Goal: Task Accomplishment & Management: Manage account settings

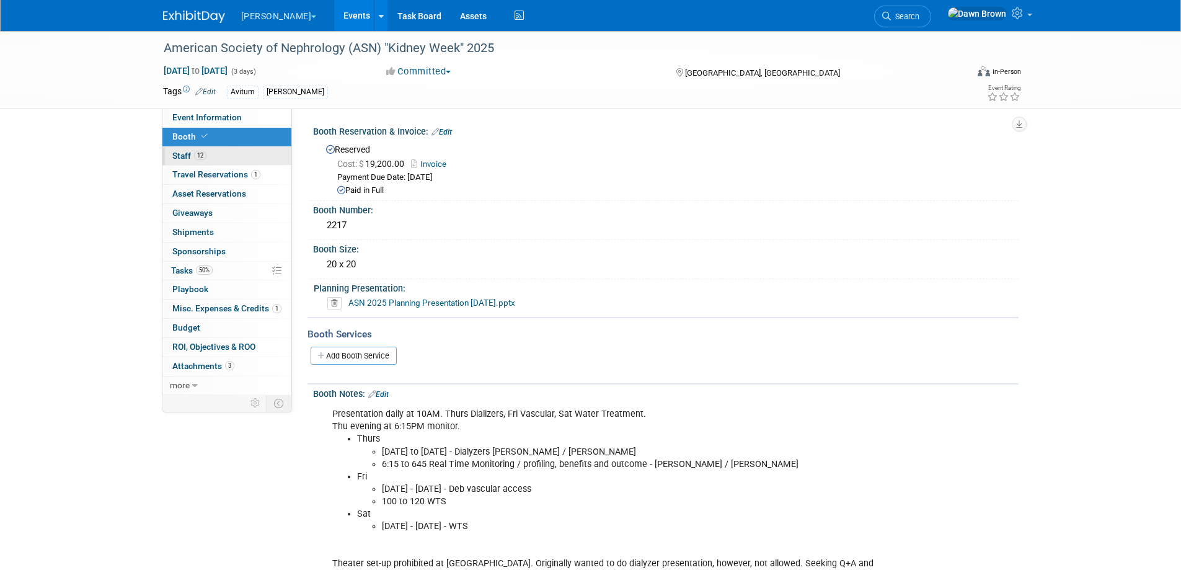
click at [185, 154] on span "Staff 12" at bounding box center [189, 156] width 34 height 10
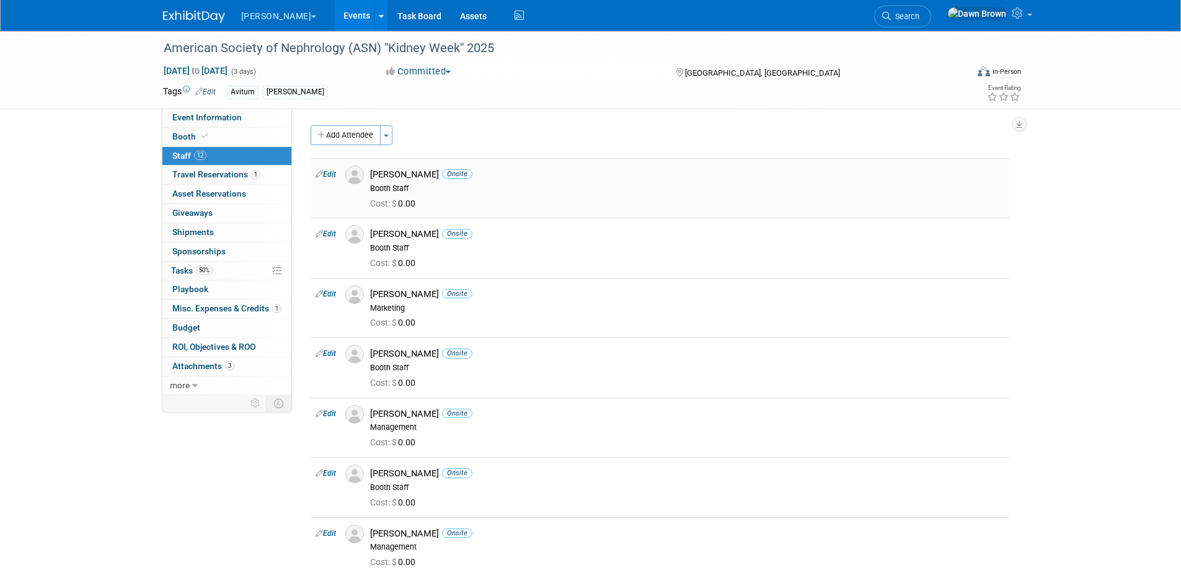
click at [318, 174] on icon at bounding box center [319, 173] width 7 height 13
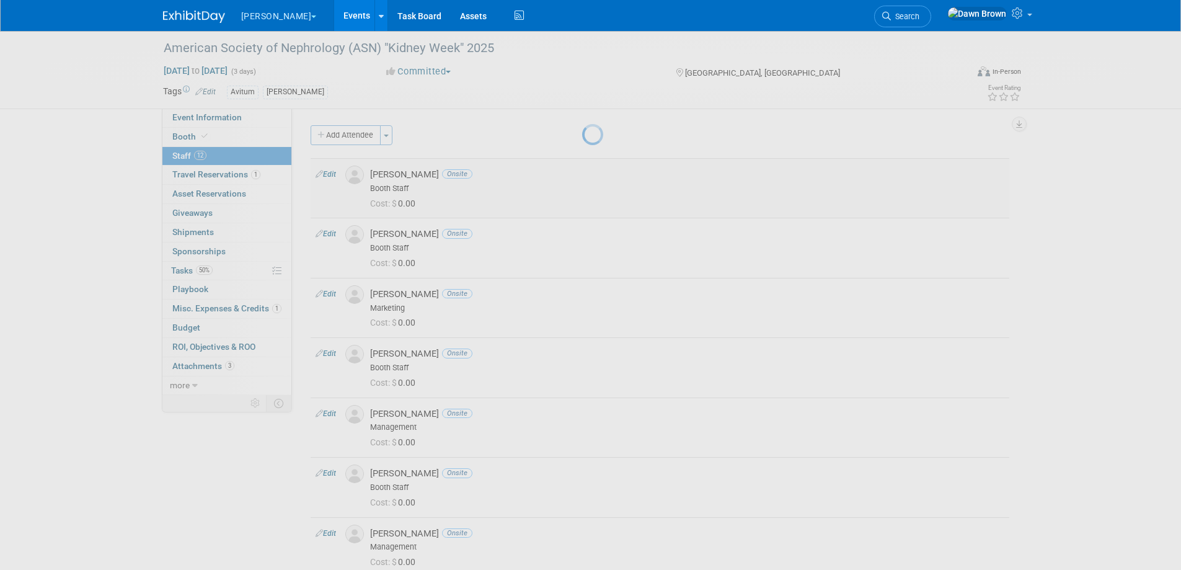
select select "22daeba2-f8a4-4d96-be7a-44a0597fe5b1"
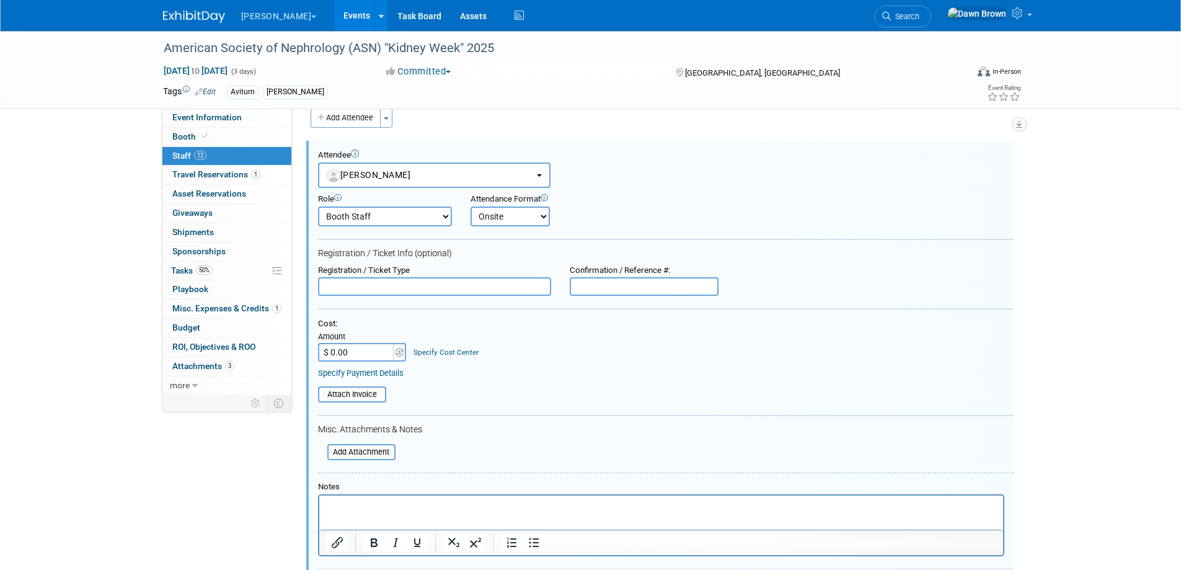
click at [360, 510] on p "Rich Text Area. Press ALT-0 for help." at bounding box center [661, 506] width 670 height 12
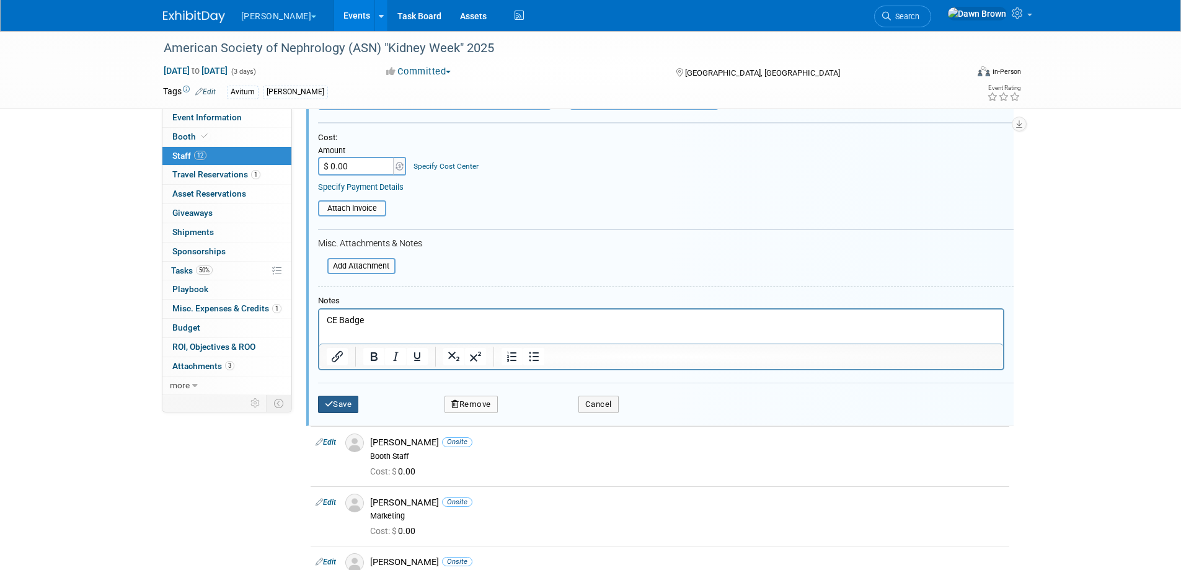
click at [348, 405] on button "Save" at bounding box center [338, 404] width 41 height 17
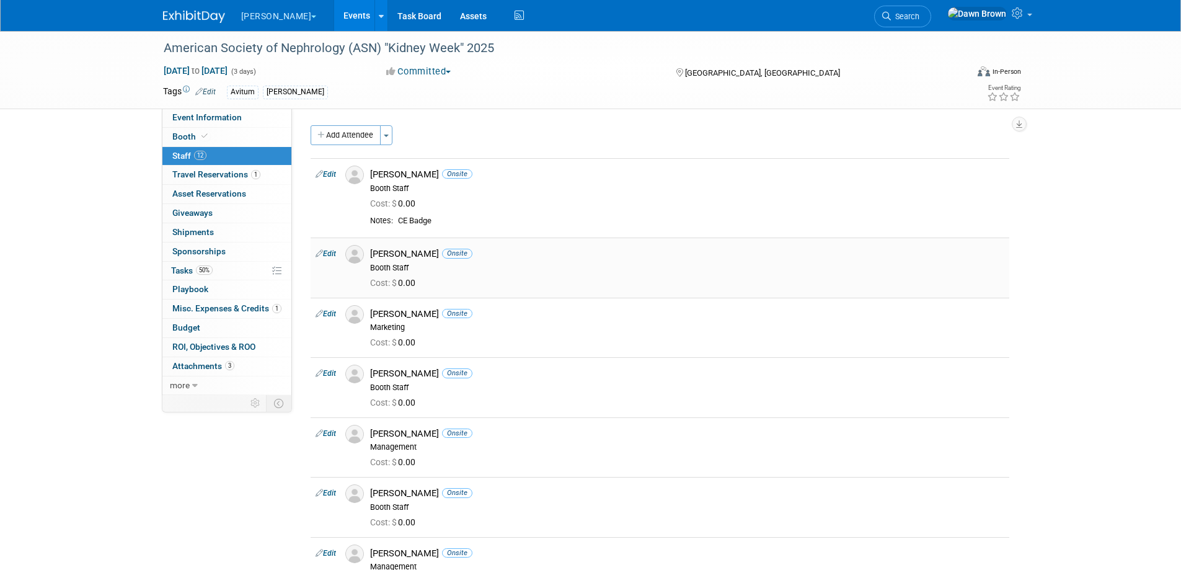
click at [317, 254] on icon at bounding box center [319, 253] width 7 height 13
select select "56fc6383-f3ad-4786-9ef8-ff3a0fba19a5"
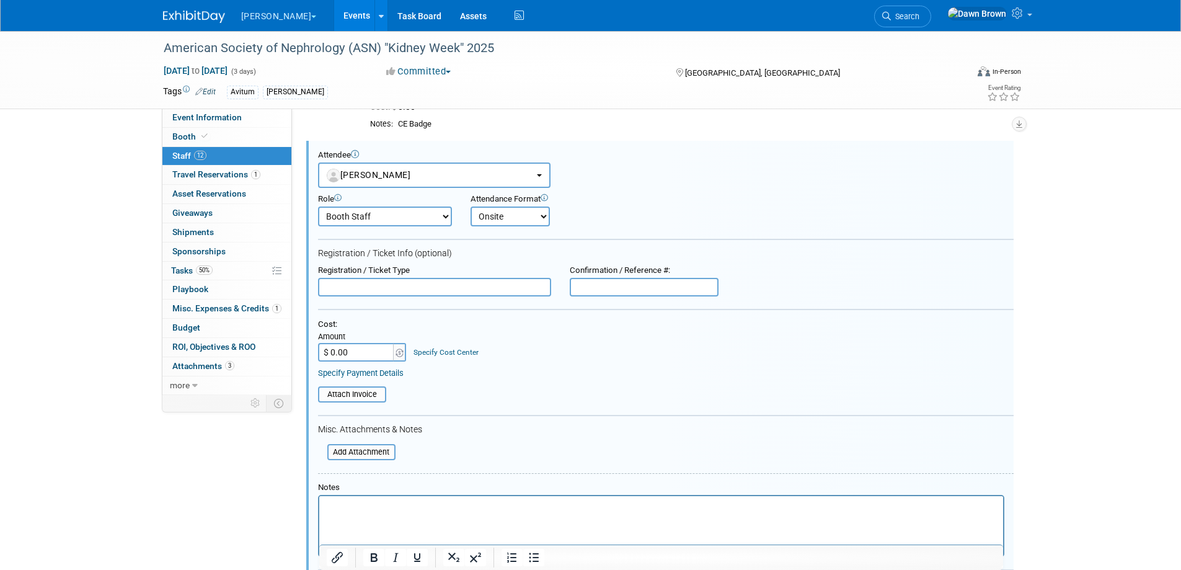
click at [382, 510] on p "Rich Text Area. Press ALT-0 for help." at bounding box center [661, 506] width 670 height 12
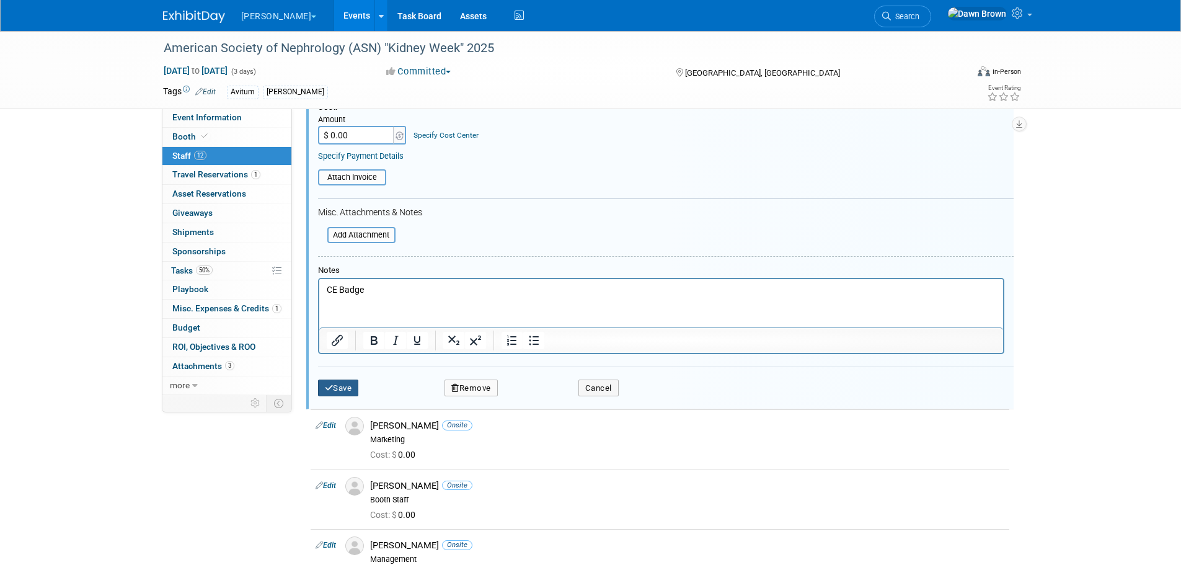
click at [333, 386] on button "Save" at bounding box center [338, 387] width 41 height 17
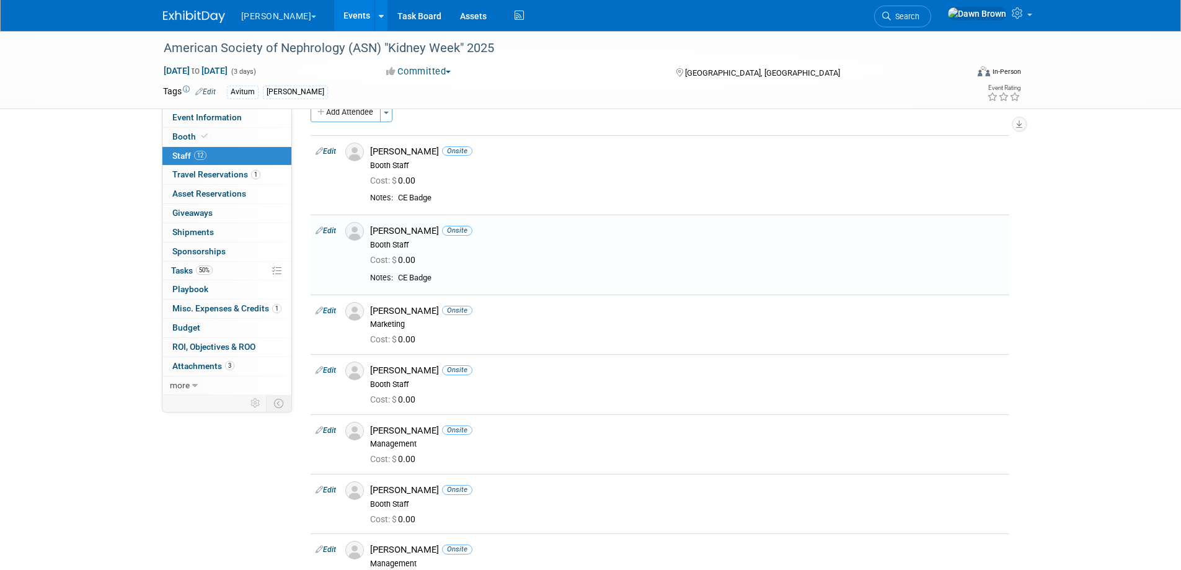
scroll to position [19, 0]
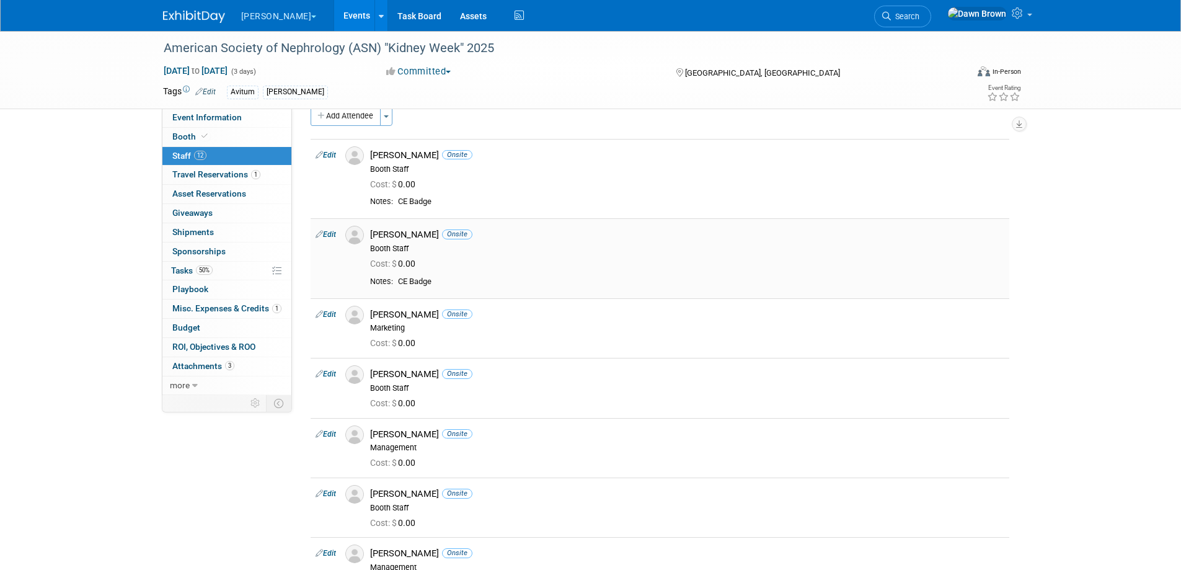
click at [316, 234] on icon at bounding box center [319, 234] width 7 height 13
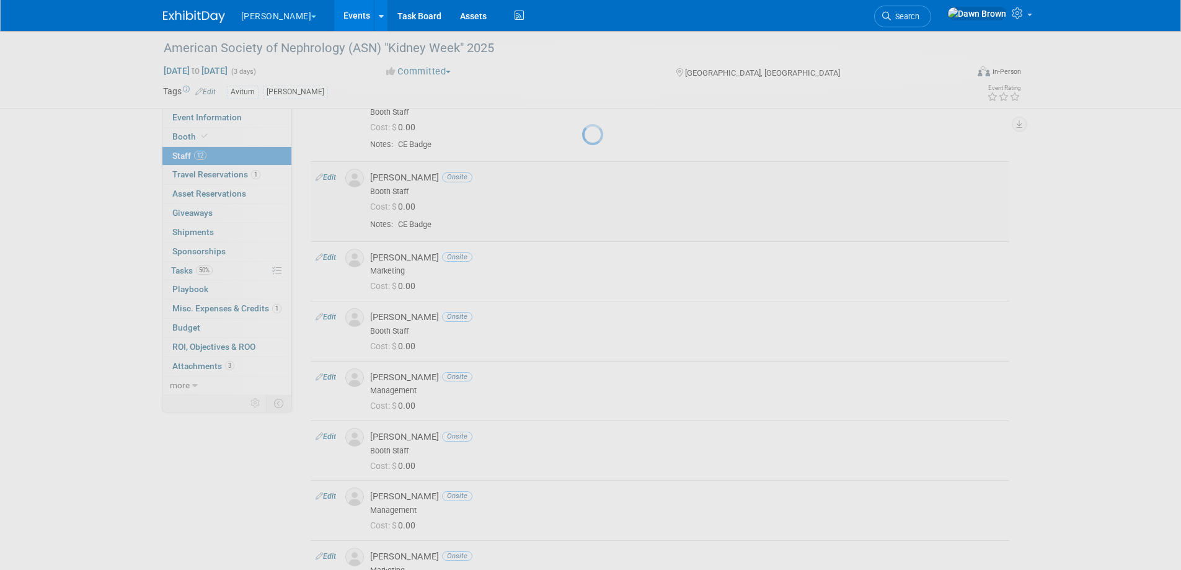
select select "56fc6383-f3ad-4786-9ef8-ff3a0fba19a5"
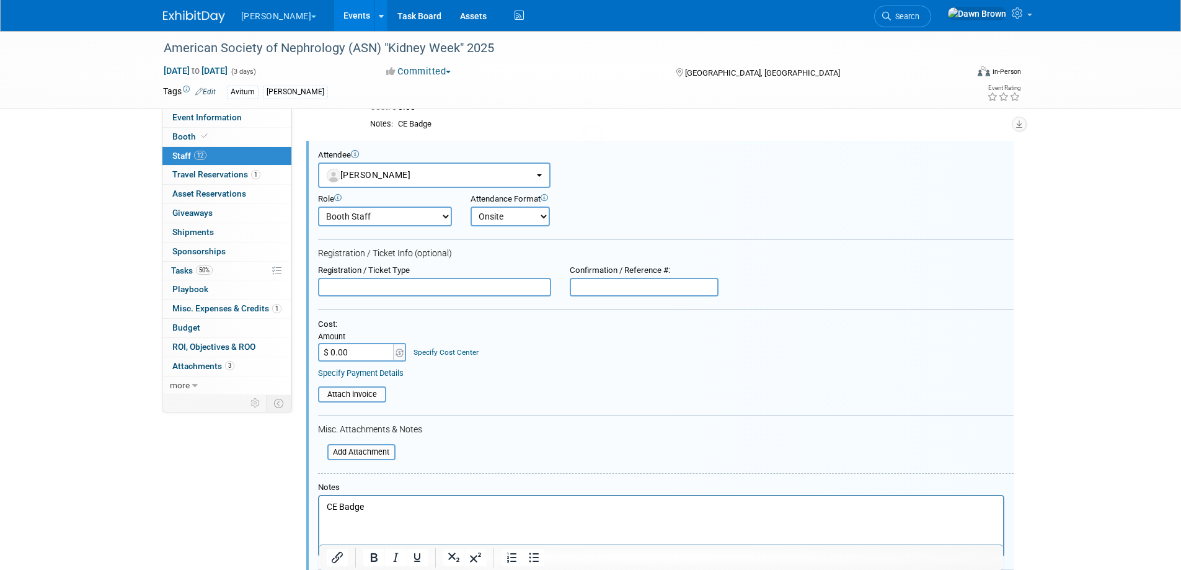
scroll to position [0, 0]
click at [353, 356] on input "$ 0.00" at bounding box center [357, 352] width 78 height 19
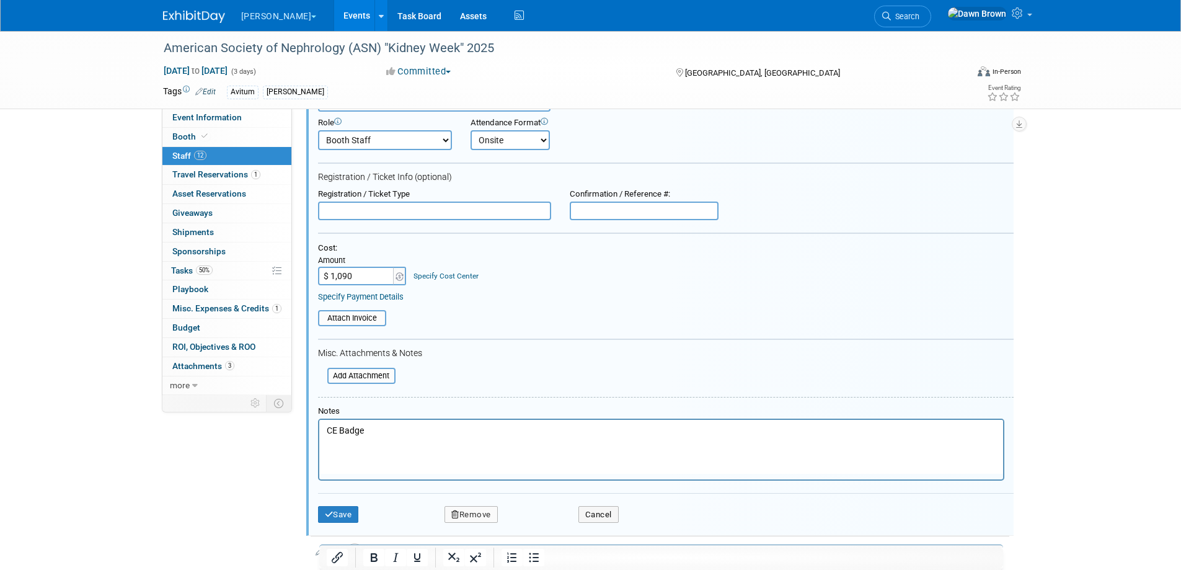
scroll to position [283, 0]
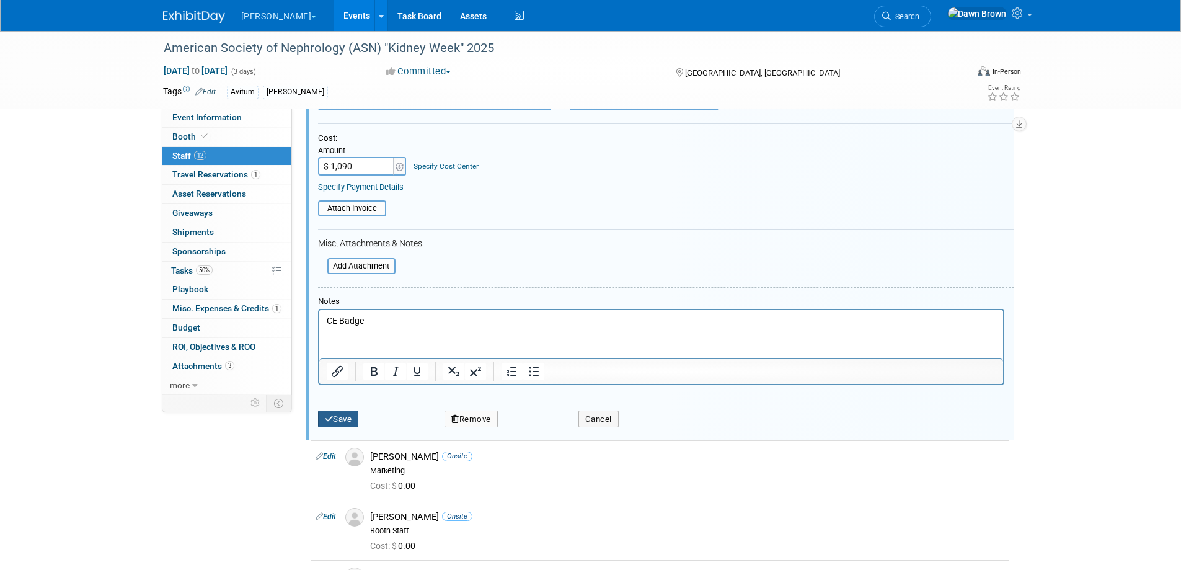
type input "$ 1,090.00"
click at [348, 422] on button "Save" at bounding box center [338, 418] width 41 height 17
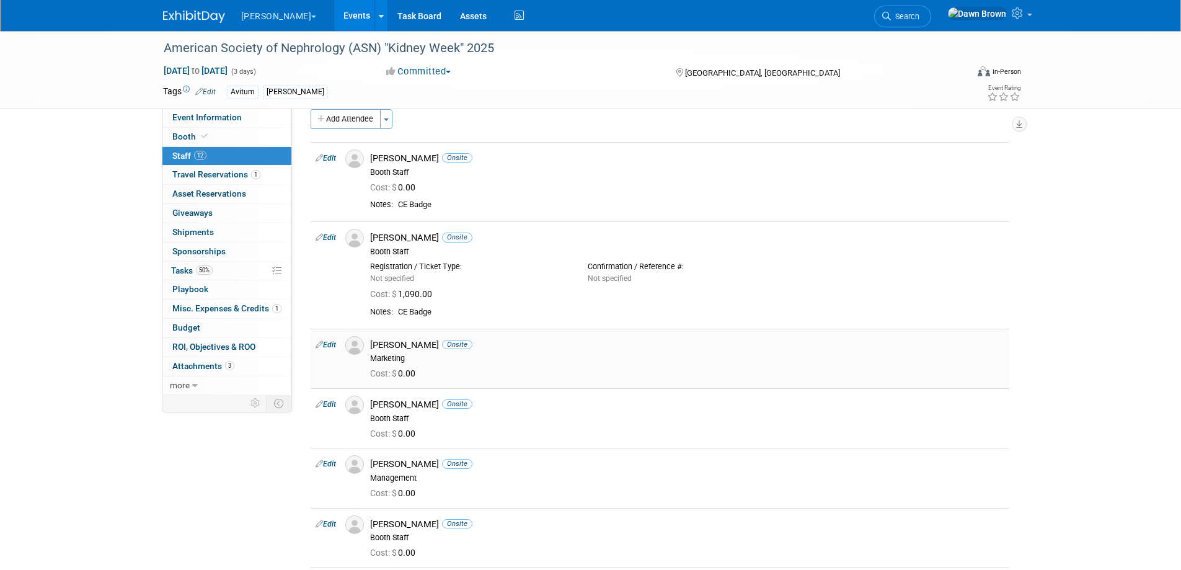
scroll to position [0, 0]
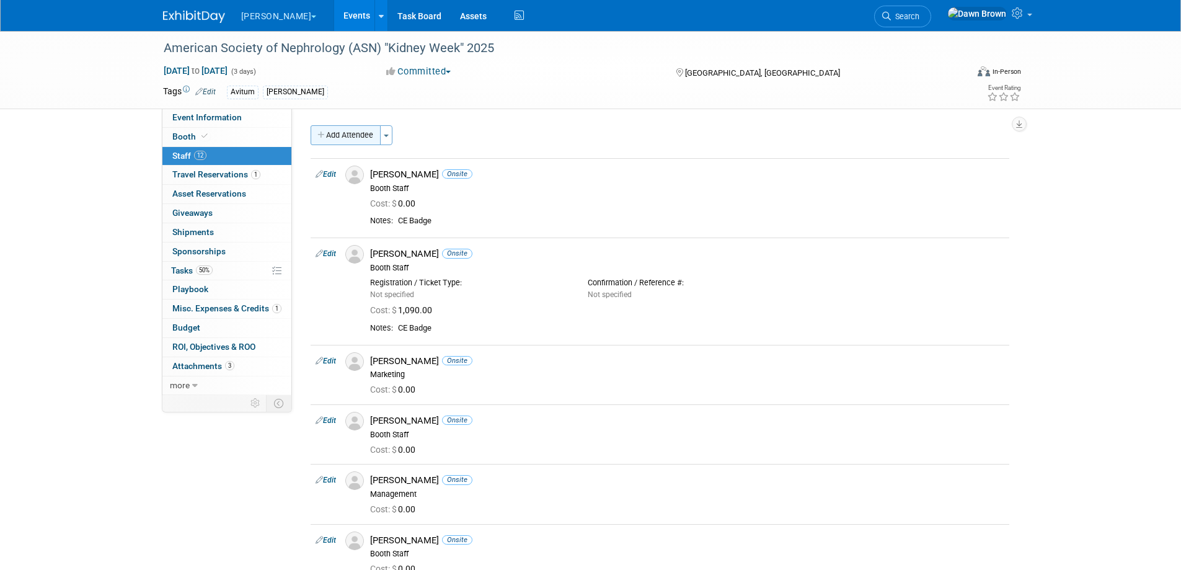
click at [369, 128] on button "Add Attendee" at bounding box center [346, 135] width 70 height 20
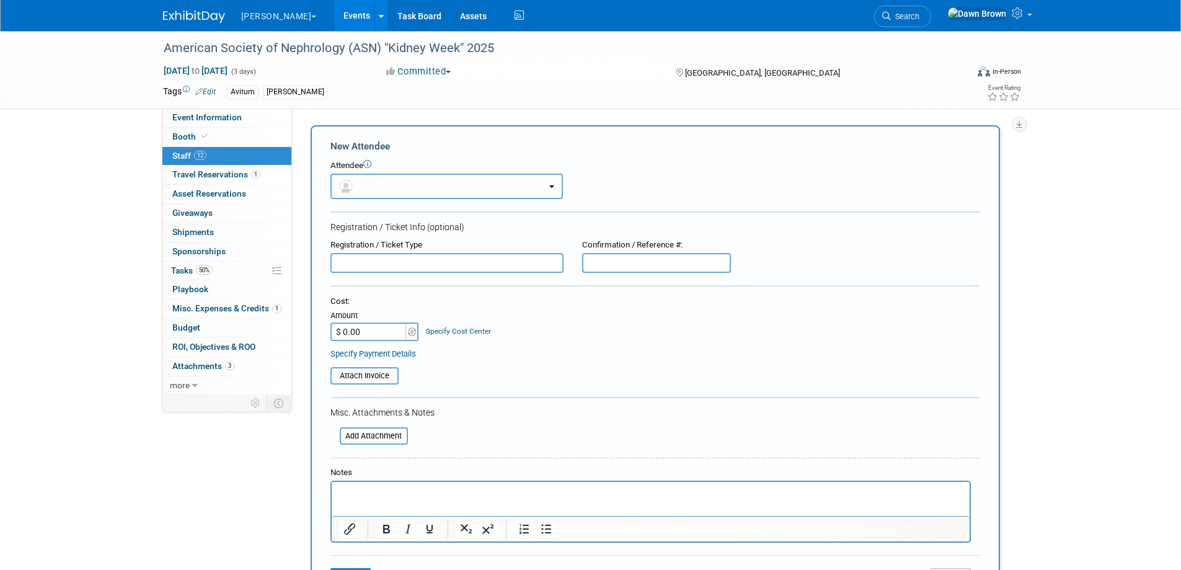
click at [385, 188] on button "button" at bounding box center [446, 186] width 233 height 25
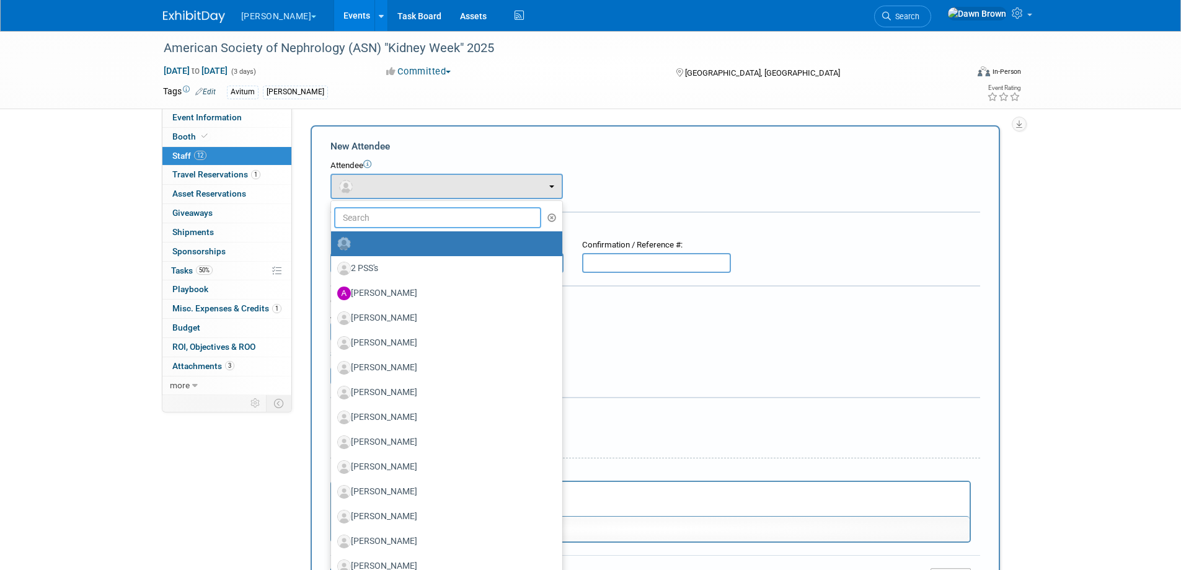
click at [390, 219] on input "text" at bounding box center [438, 217] width 208 height 21
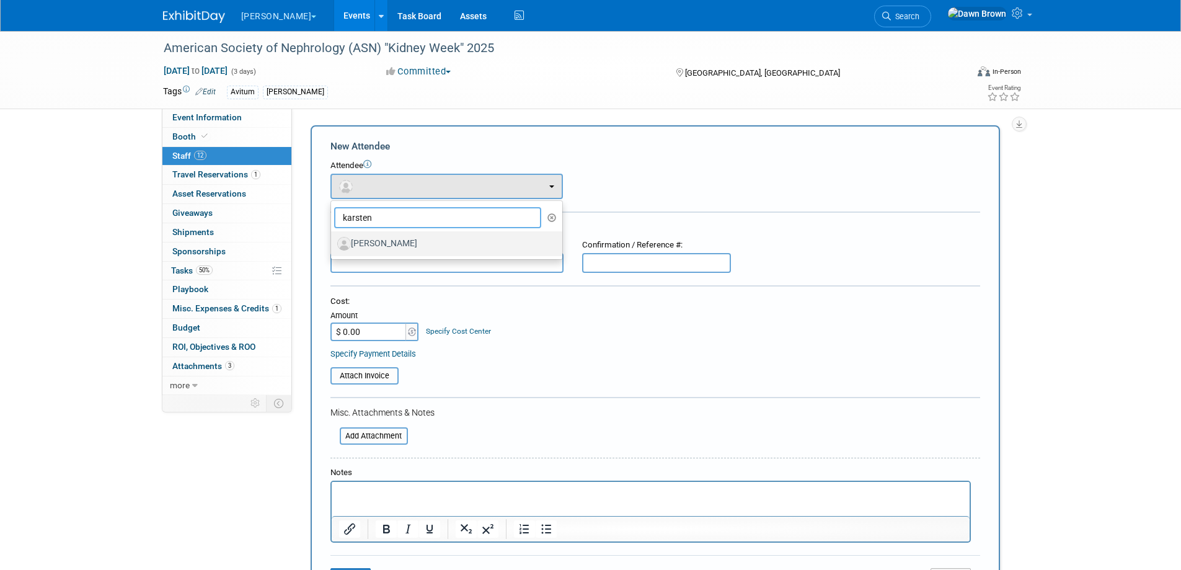
type input "karsten"
click at [394, 244] on label "[PERSON_NAME]" at bounding box center [443, 244] width 213 height 20
click at [333, 244] on input "[PERSON_NAME]" at bounding box center [329, 242] width 8 height 8
select select "83c34ba7-4a03-46d2-9ebb-ec09b08d2ec3"
select select "200"
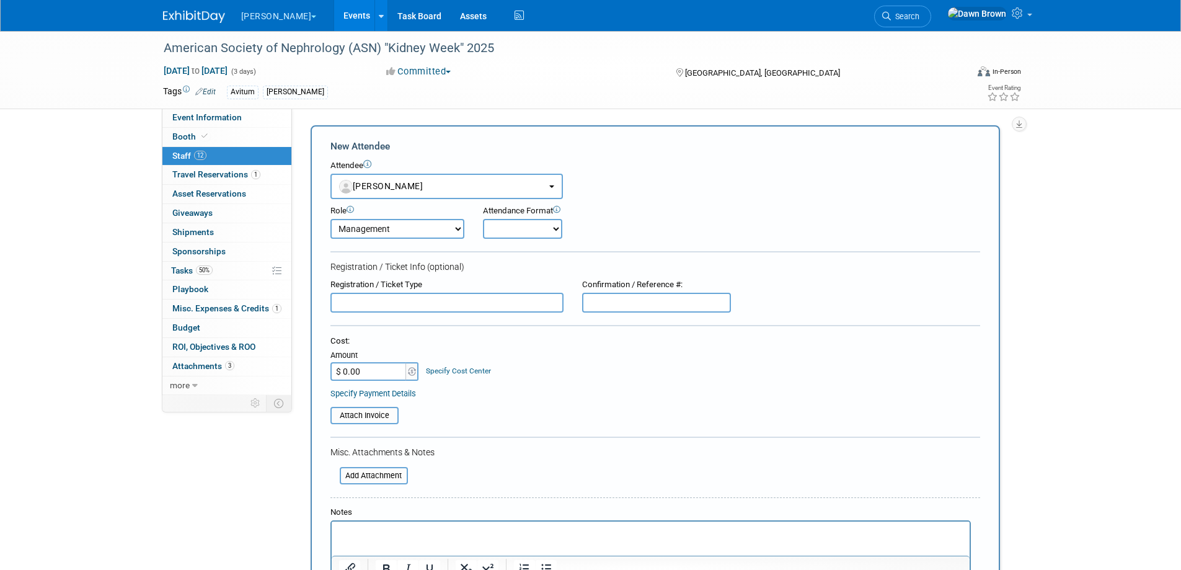
click at [529, 228] on select "Onsite Remote" at bounding box center [522, 229] width 79 height 20
select select "1"
click at [483, 219] on select "Onsite Remote" at bounding box center [522, 229] width 79 height 20
click at [415, 306] on input "text" at bounding box center [446, 303] width 233 height 20
type input "P"
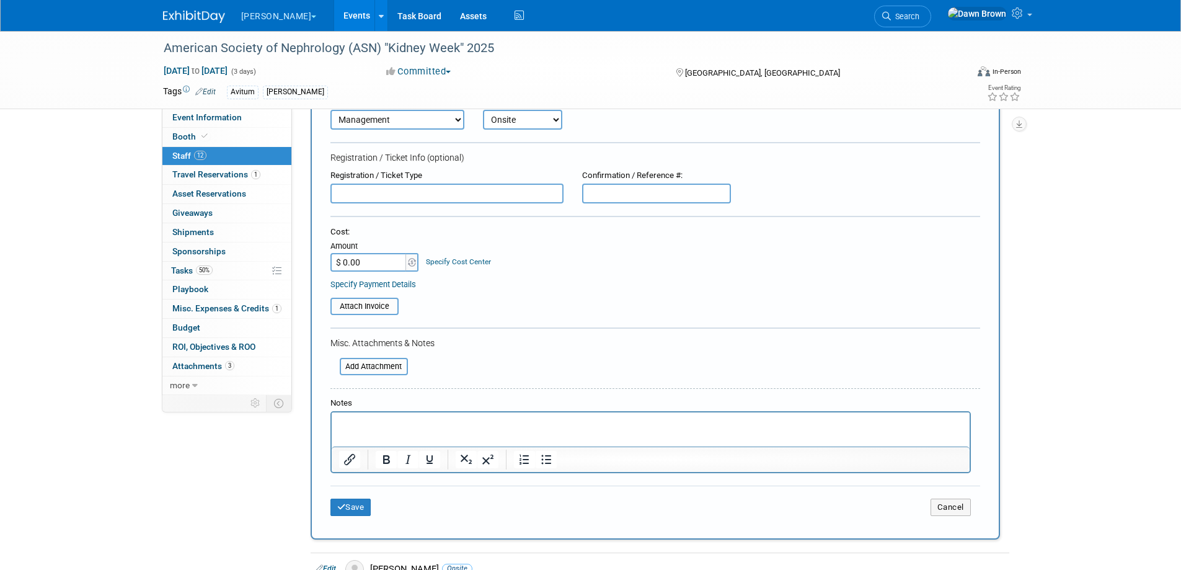
scroll to position [202, 0]
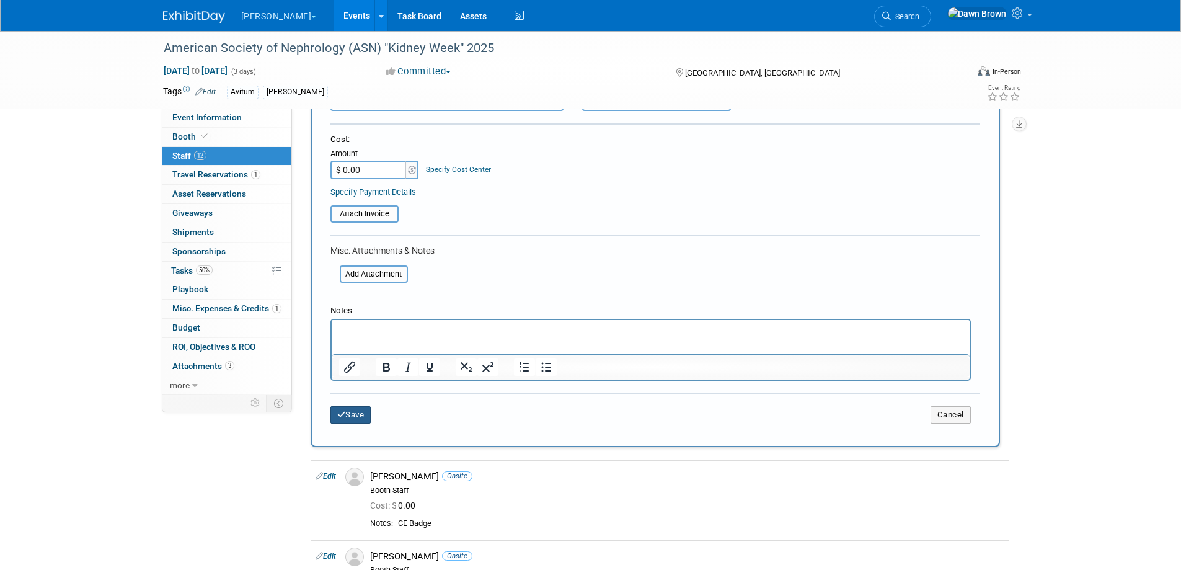
click at [352, 416] on button "Save" at bounding box center [350, 414] width 41 height 17
